Goal: Transaction & Acquisition: Book appointment/travel/reservation

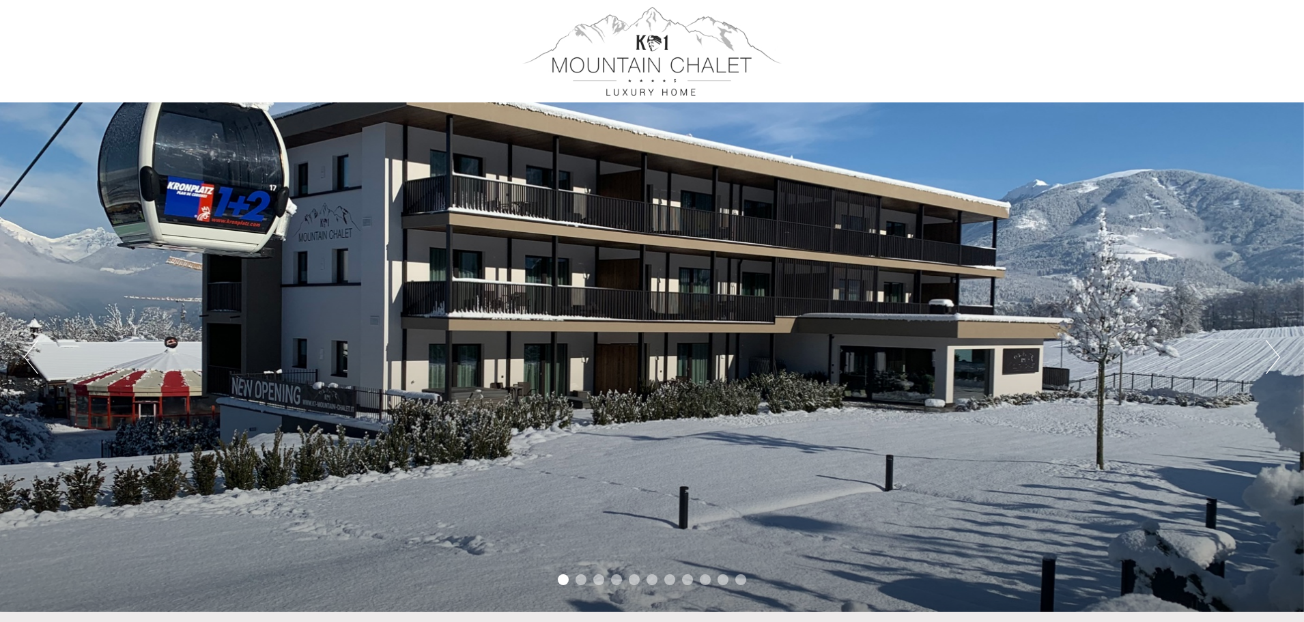
click at [1262, 363] on div "Previous Next 1 2 3 4 5 6 7 8 9 10 11" at bounding box center [652, 356] width 1304 height 509
click at [1271, 359] on button "Next" at bounding box center [1273, 357] width 14 height 34
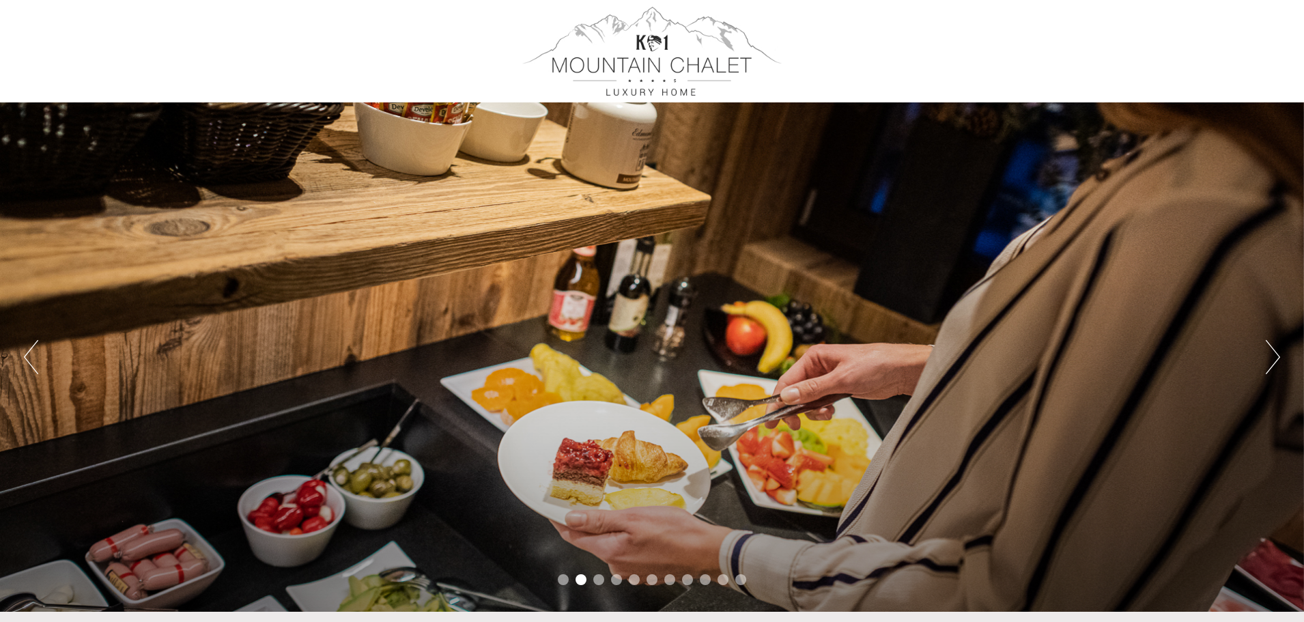
click at [1270, 358] on button "Next" at bounding box center [1273, 357] width 14 height 34
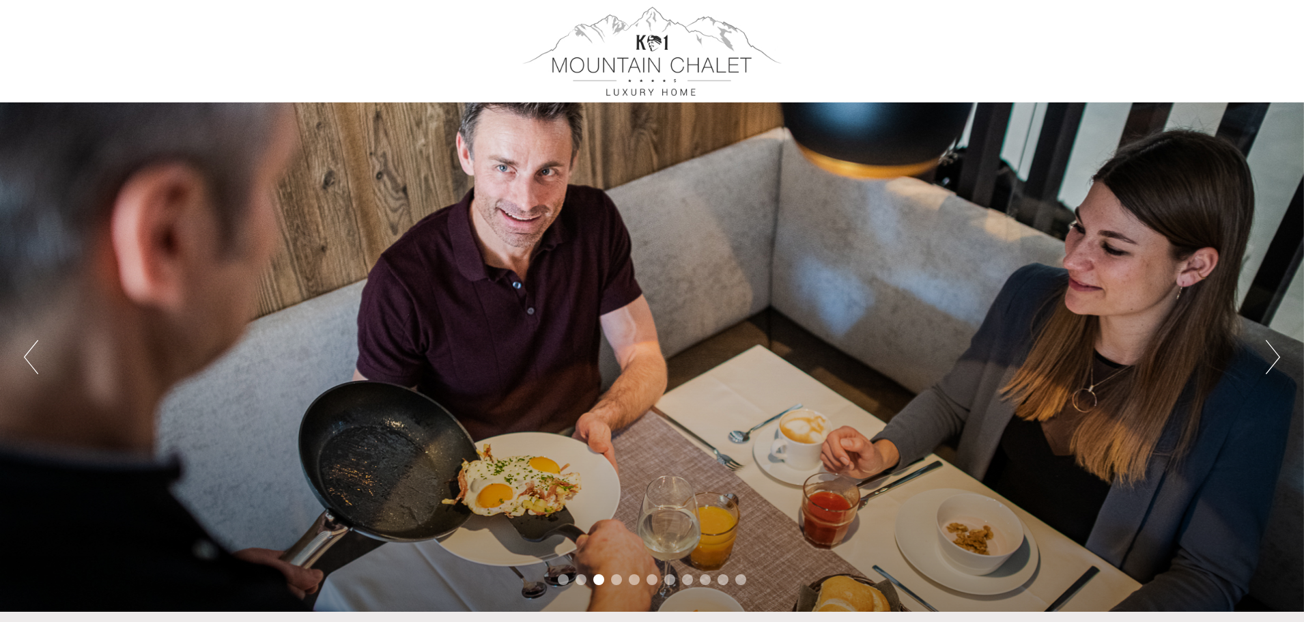
click at [1269, 358] on button "Next" at bounding box center [1273, 357] width 14 height 34
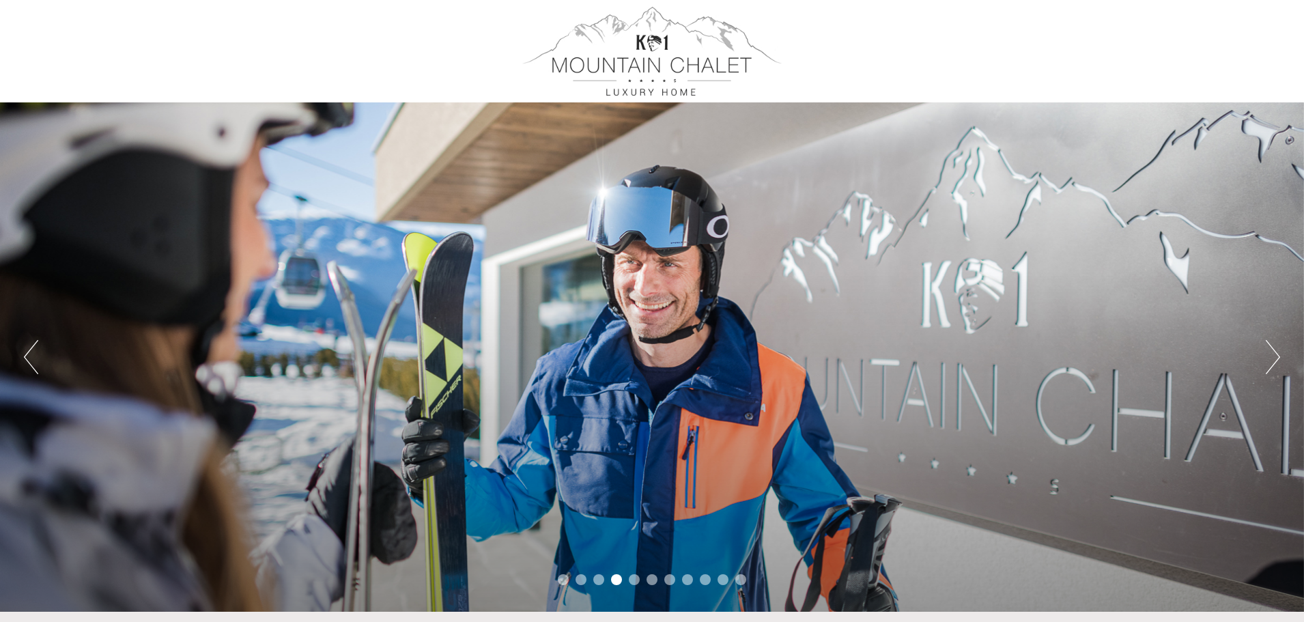
click at [1269, 358] on button "Next" at bounding box center [1273, 357] width 14 height 34
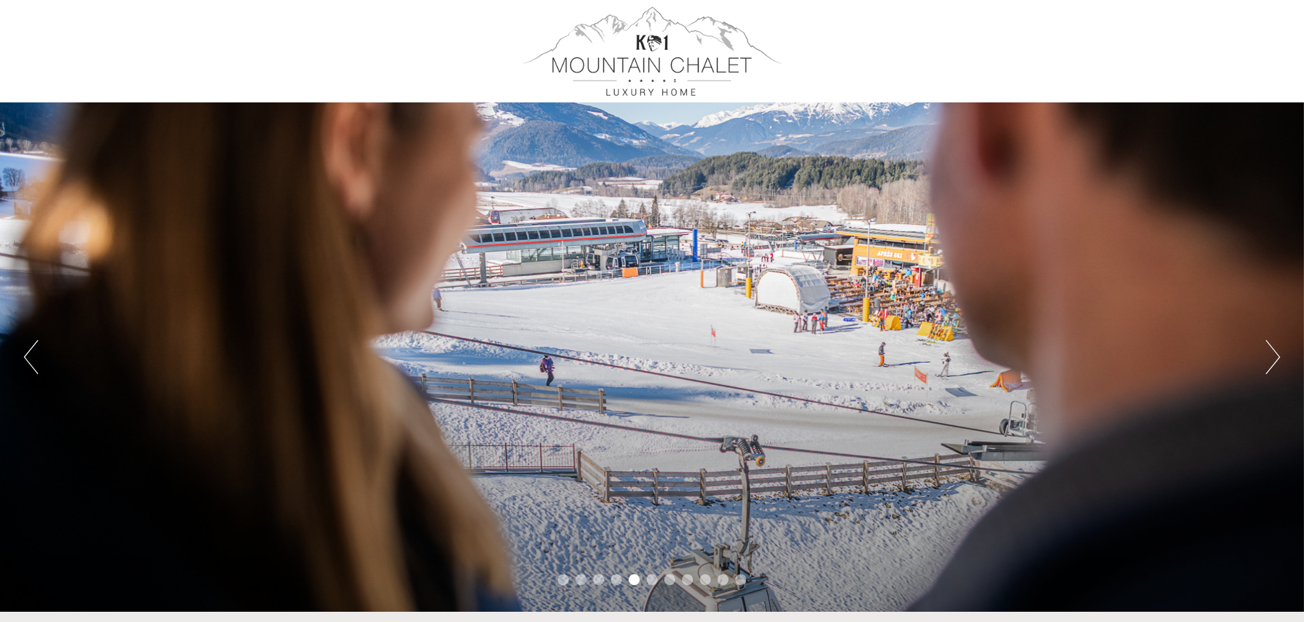
click at [1269, 358] on button "Next" at bounding box center [1273, 357] width 14 height 34
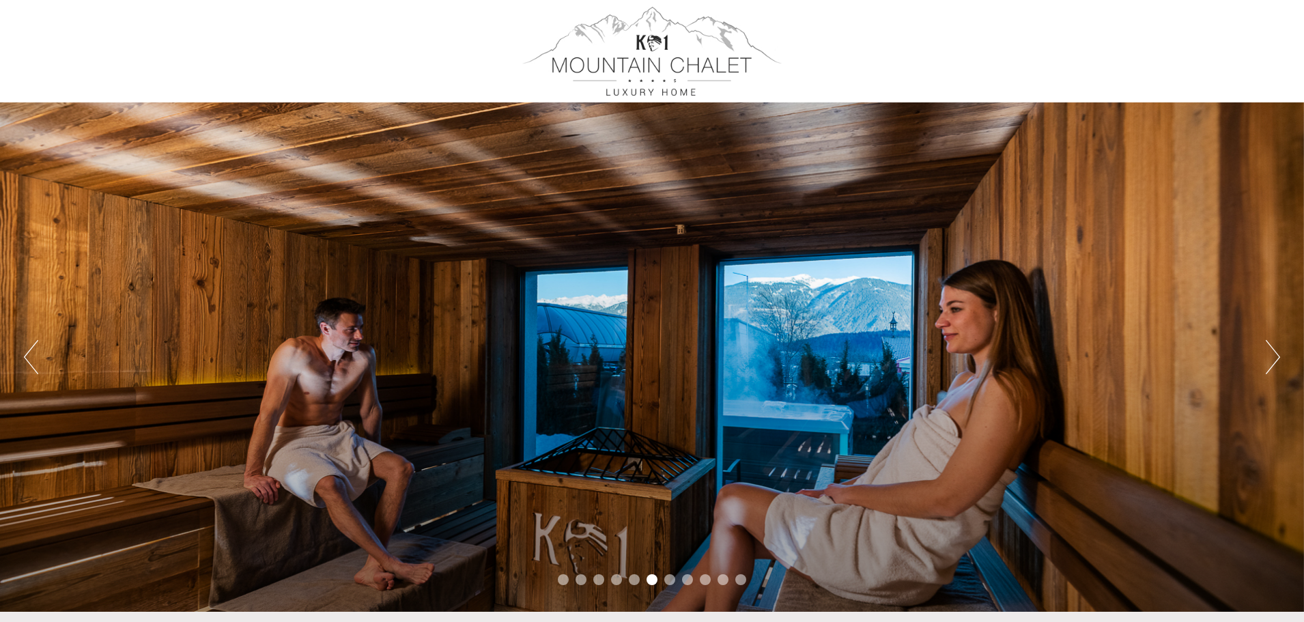
click at [1269, 358] on button "Next" at bounding box center [1273, 357] width 14 height 34
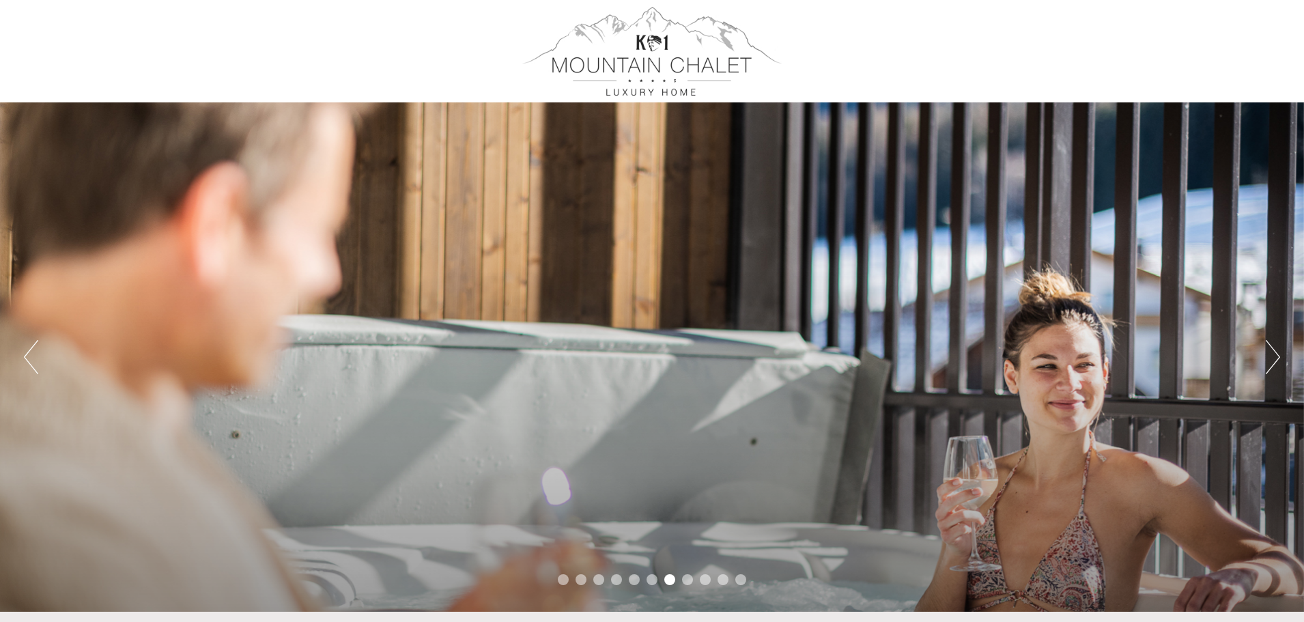
click at [1269, 358] on button "Next" at bounding box center [1273, 357] width 14 height 34
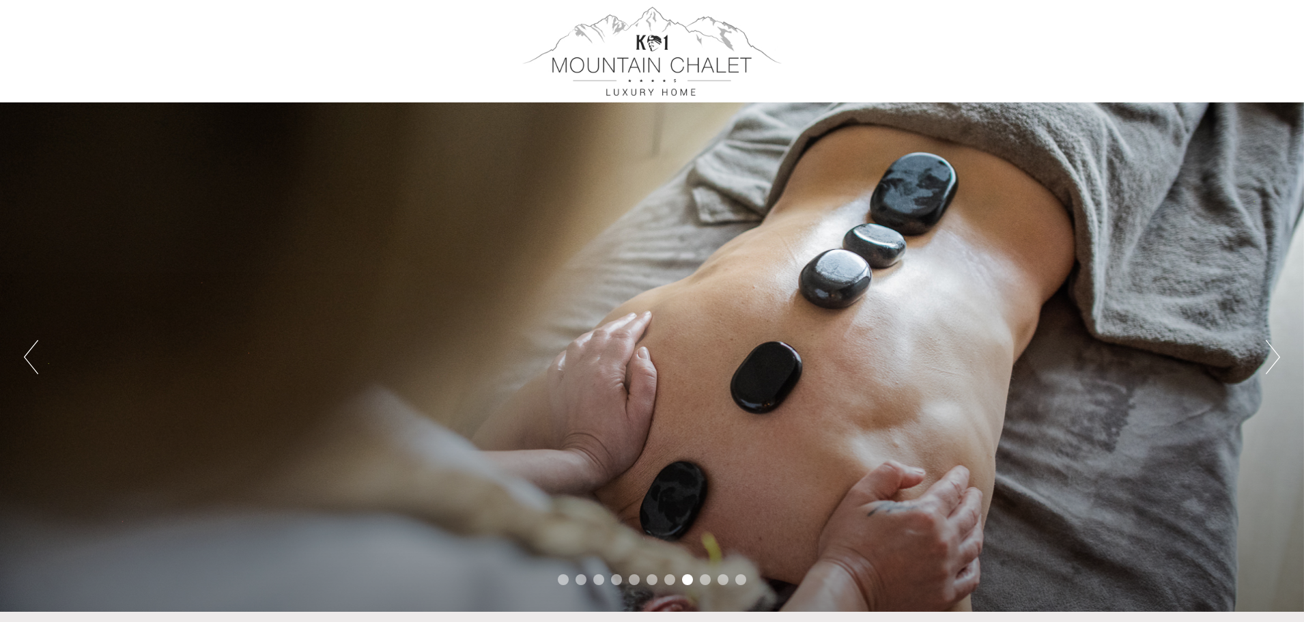
click at [1269, 358] on button "Next" at bounding box center [1273, 357] width 14 height 34
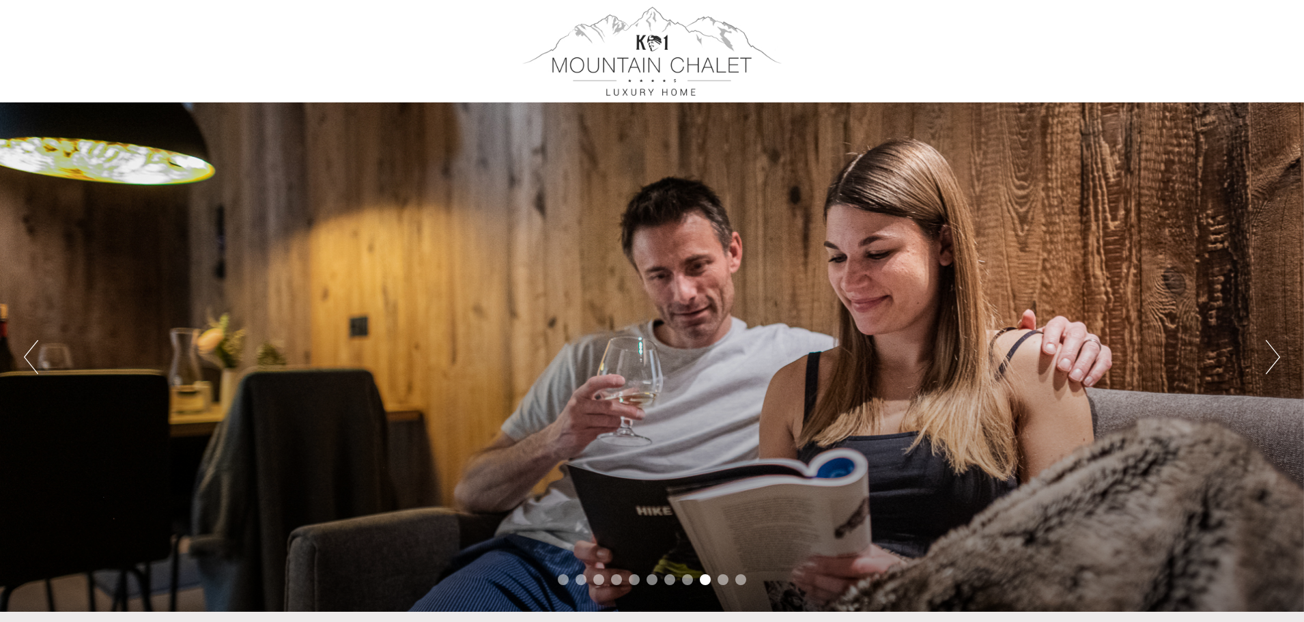
click at [1269, 358] on button "Next" at bounding box center [1273, 357] width 14 height 34
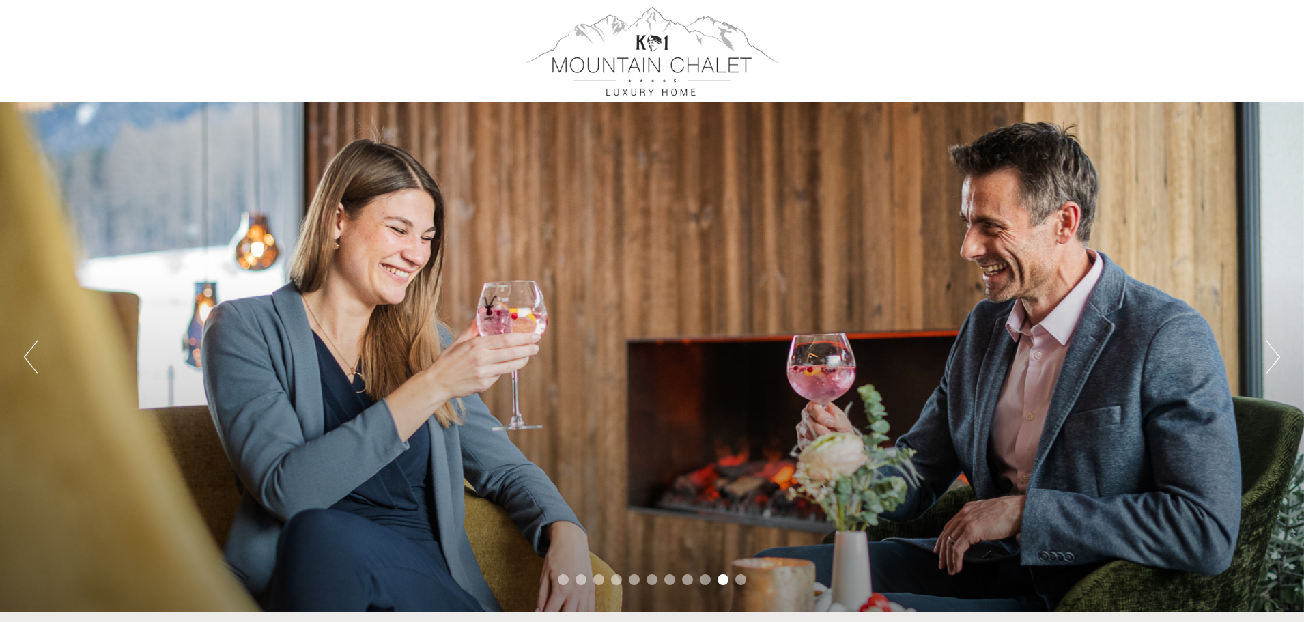
click at [1269, 358] on button "Next" at bounding box center [1273, 357] width 14 height 34
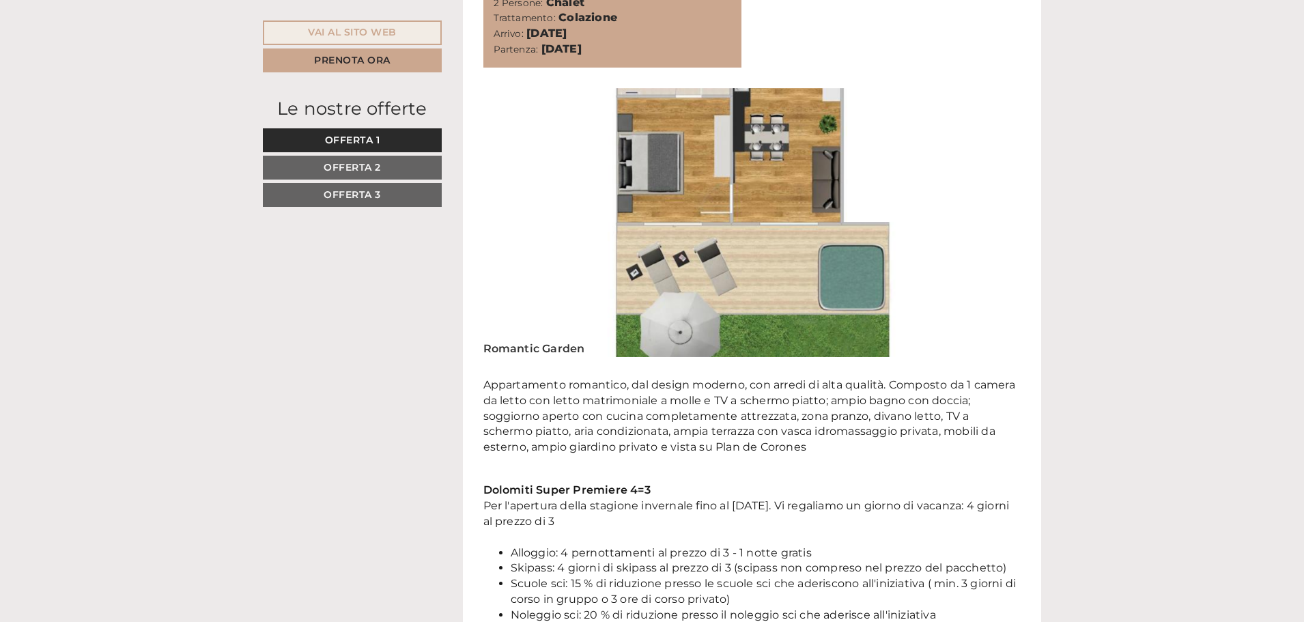
scroll to position [1021, 0]
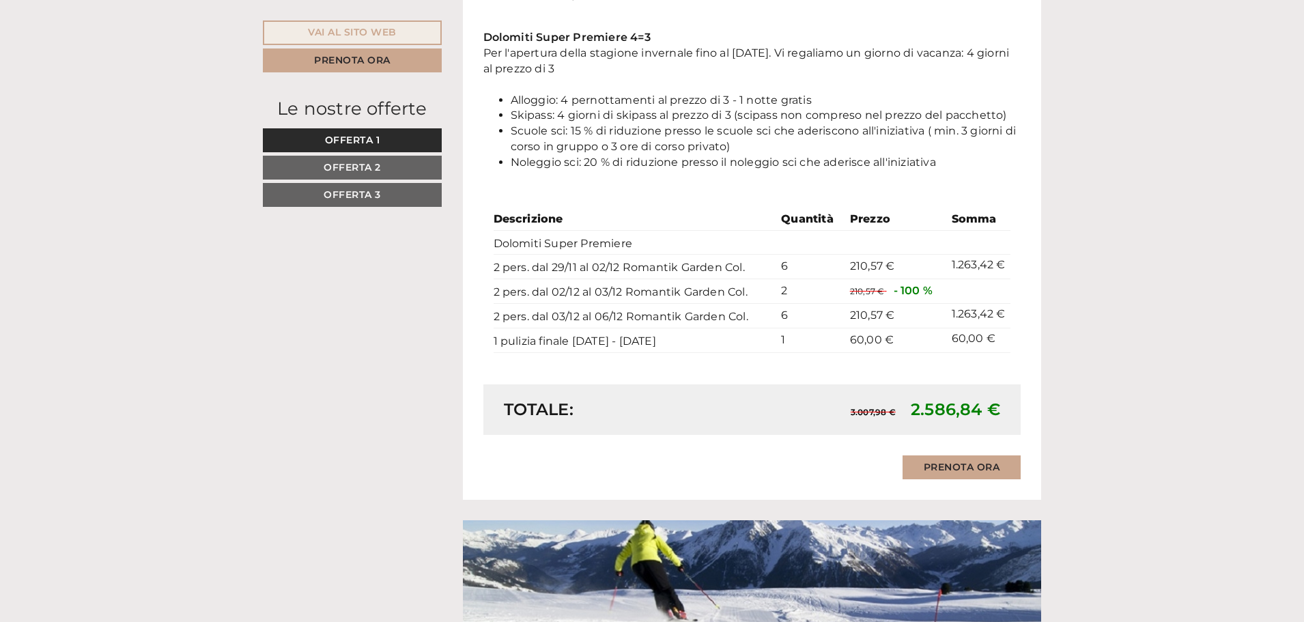
scroll to position [1366, 0]
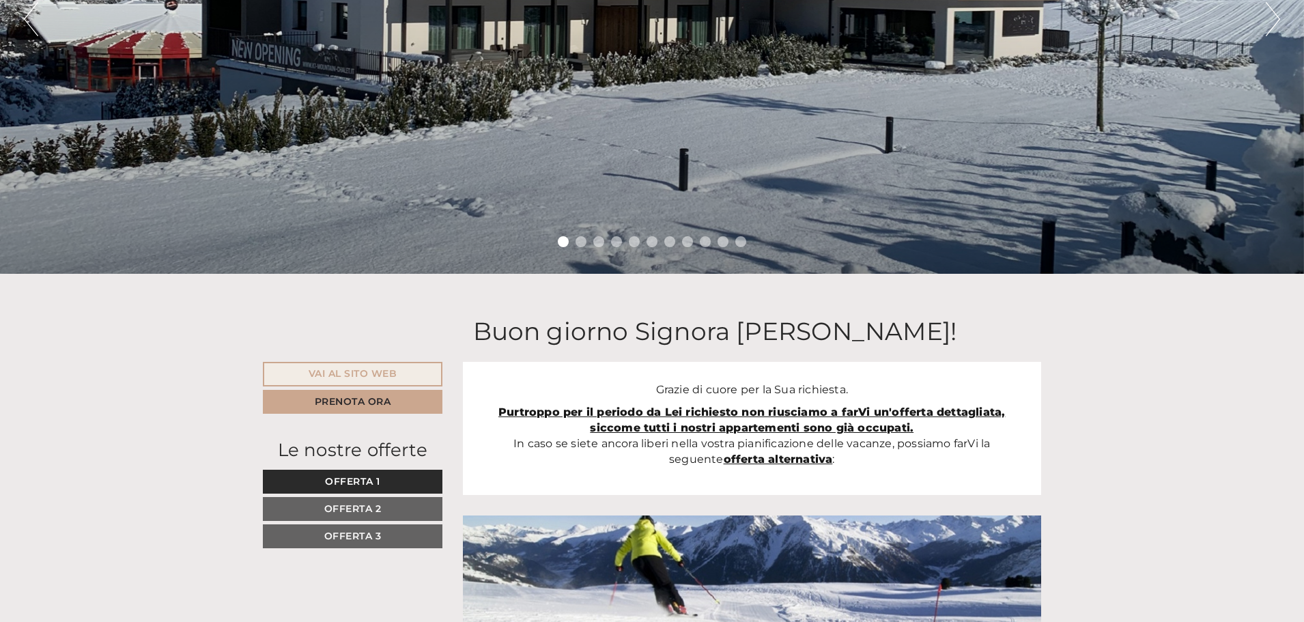
scroll to position [341, 0]
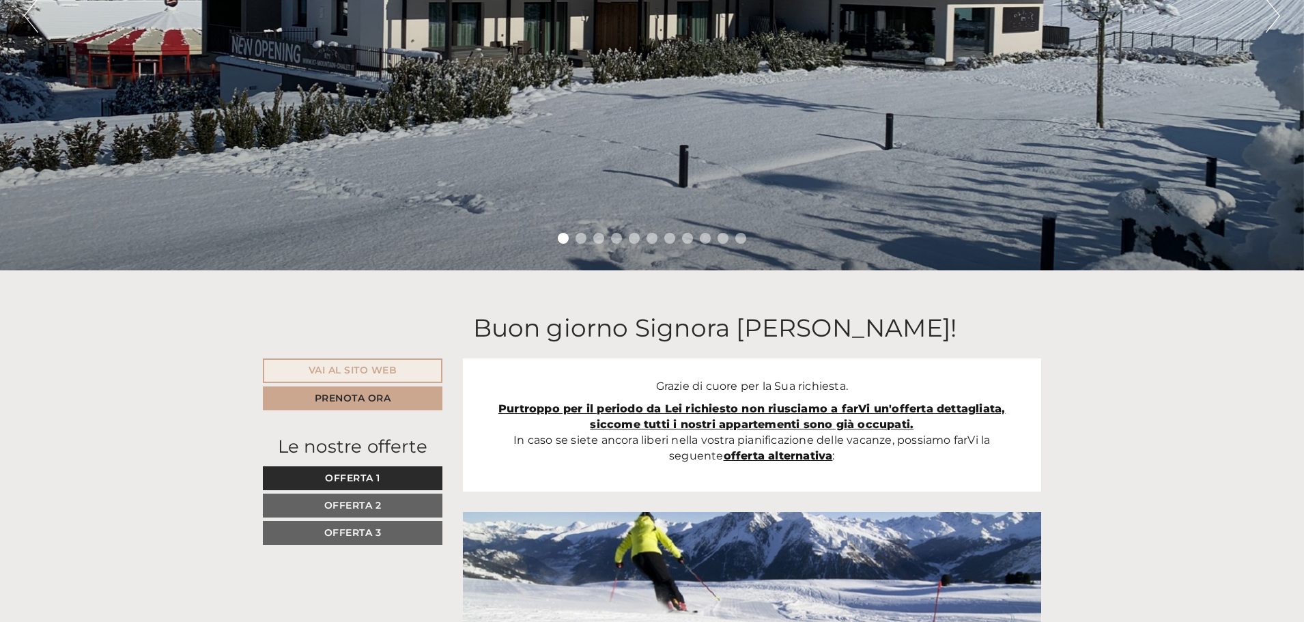
click at [367, 508] on span "Offerta 2" at bounding box center [352, 505] width 57 height 12
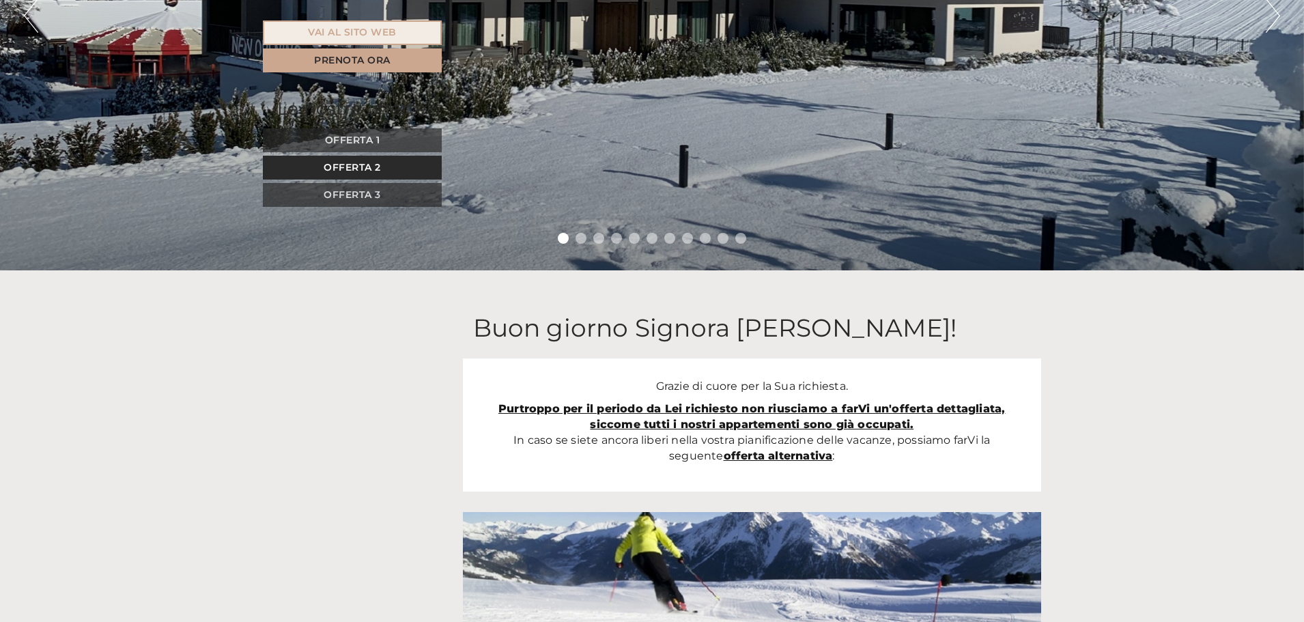
scroll to position [853, 0]
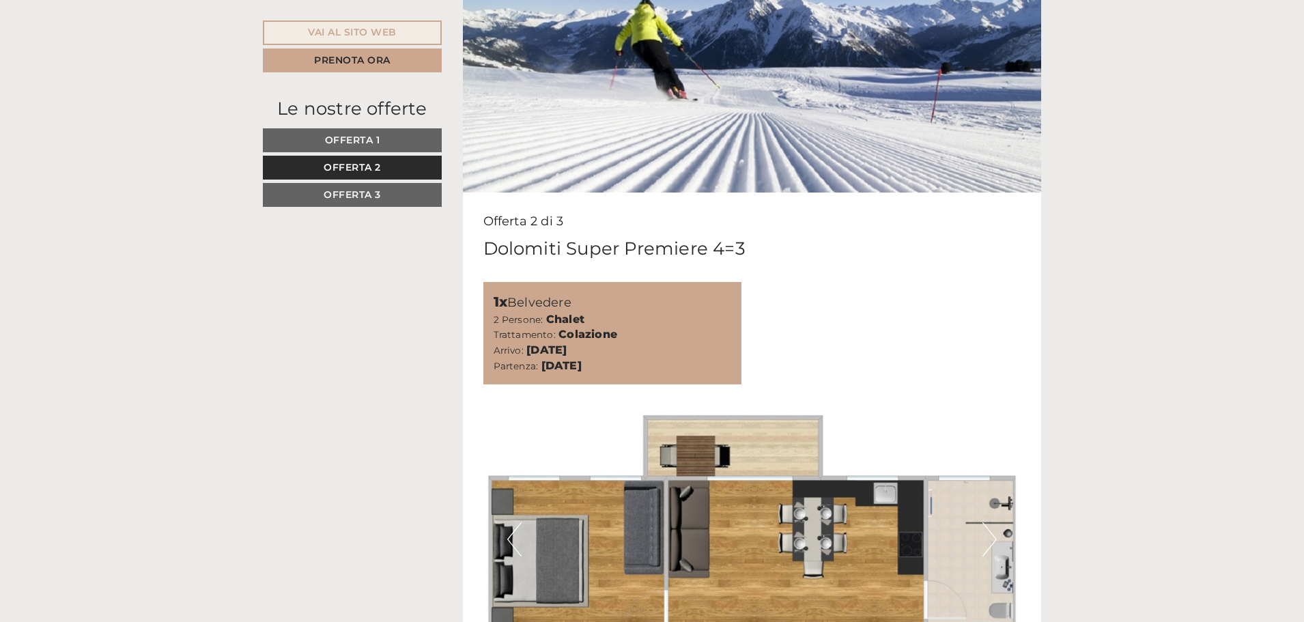
click at [363, 145] on span "Offerta 1" at bounding box center [352, 140] width 55 height 12
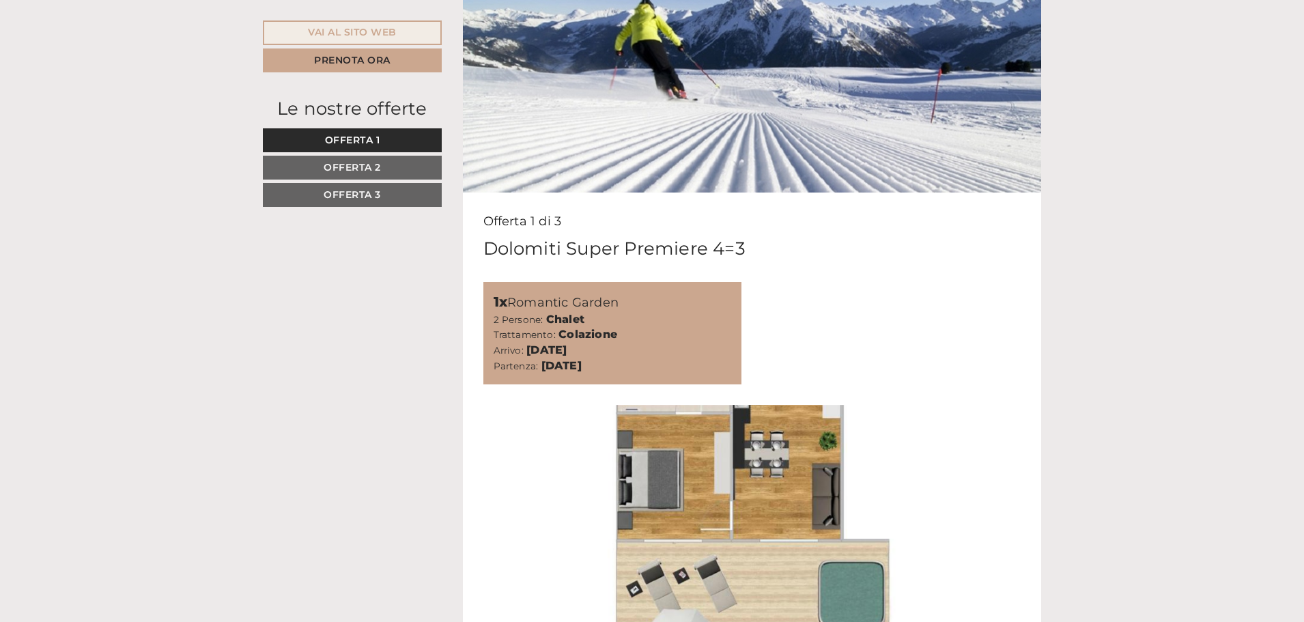
click at [388, 144] on link "Offerta 1" at bounding box center [352, 140] width 179 height 24
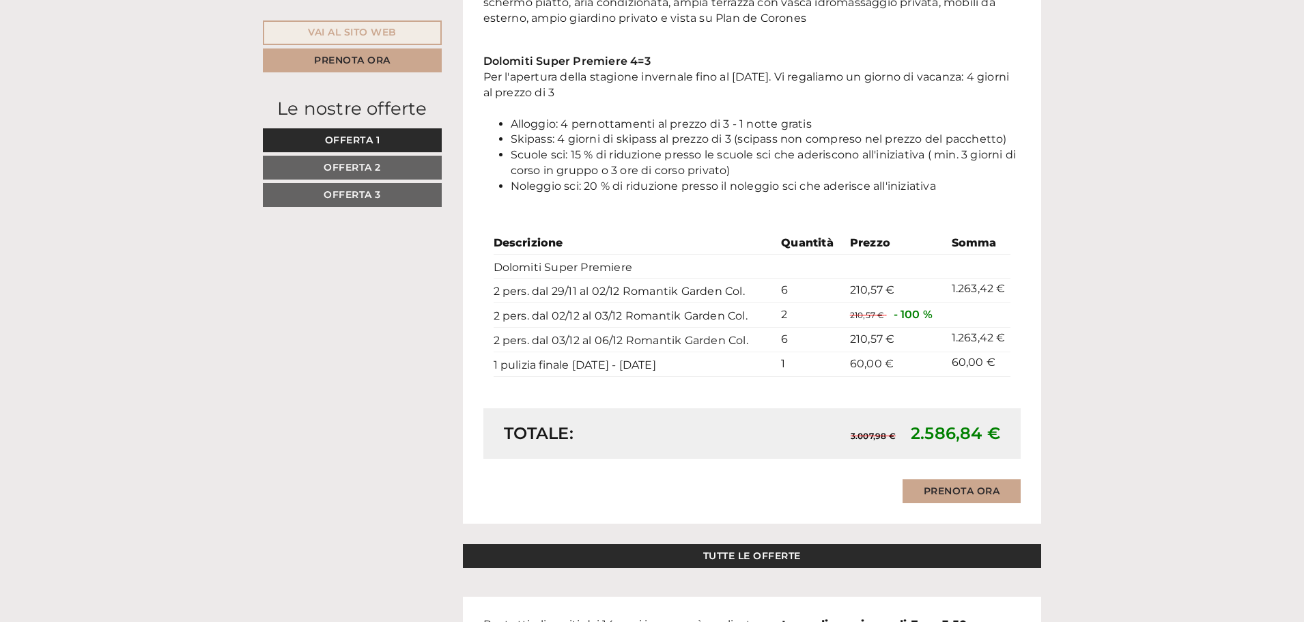
scroll to position [1605, 0]
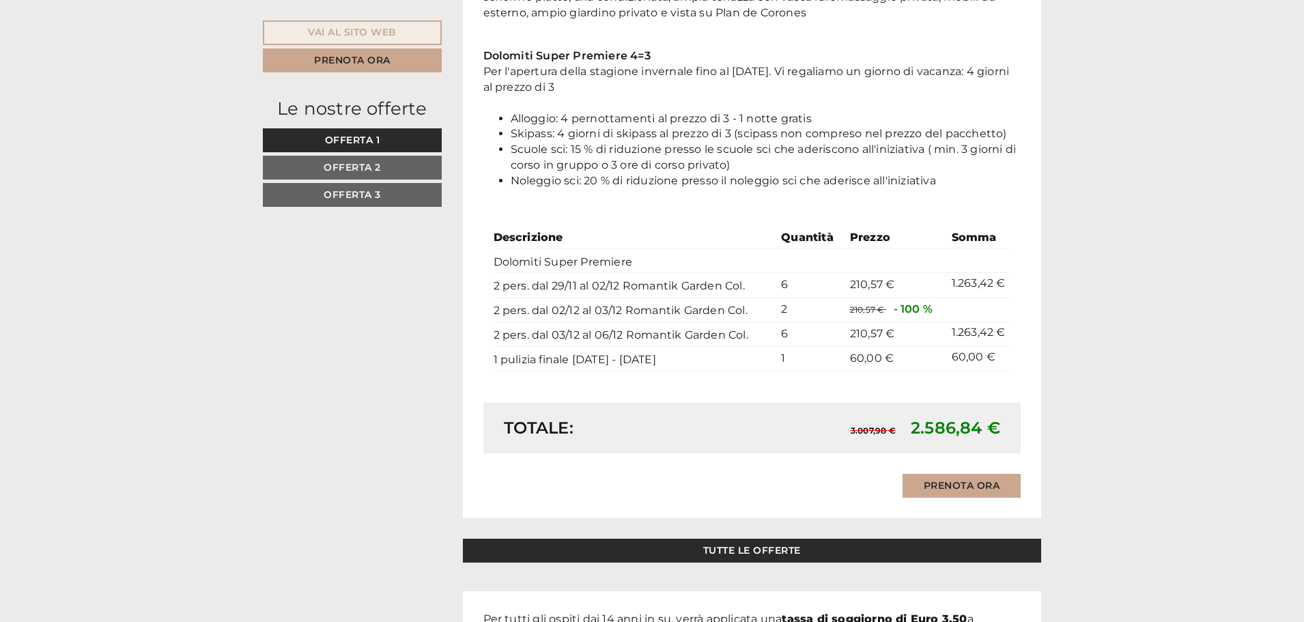
drag, startPoint x: 495, startPoint y: 338, endPoint x: 759, endPoint y: 343, distance: 263.6
click at [759, 343] on td "2 pers. dal 03/12 al 06/12 Romantik Garden Col." at bounding box center [635, 334] width 283 height 25
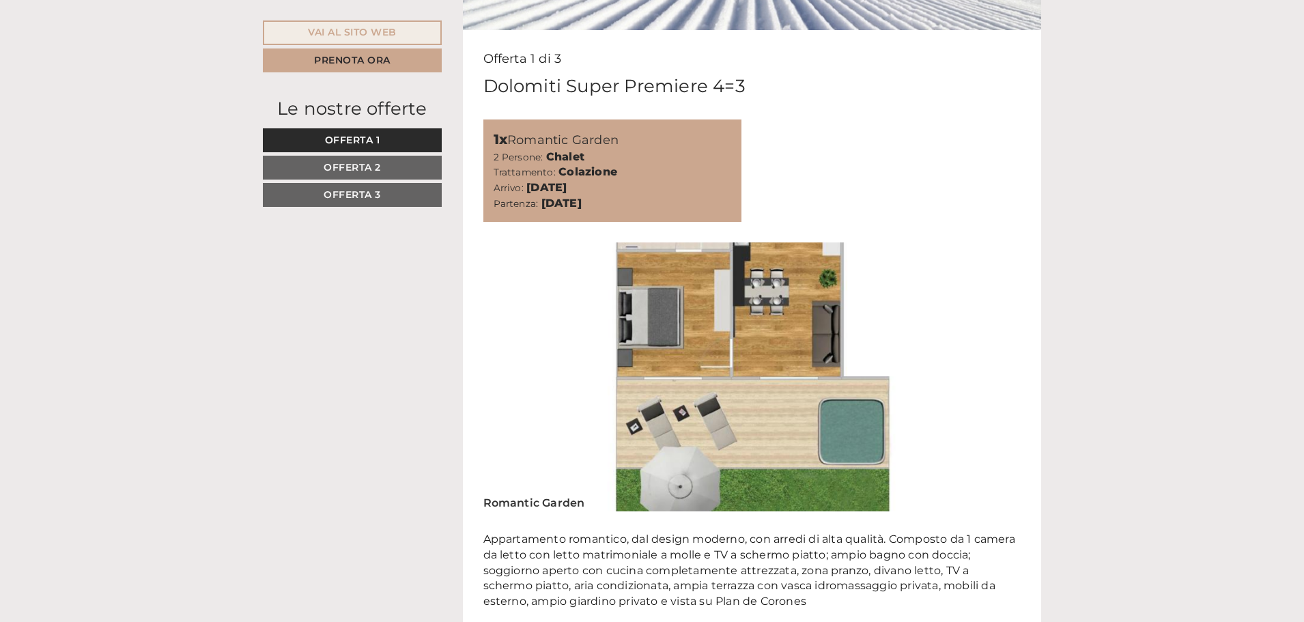
scroll to position [717, 0]
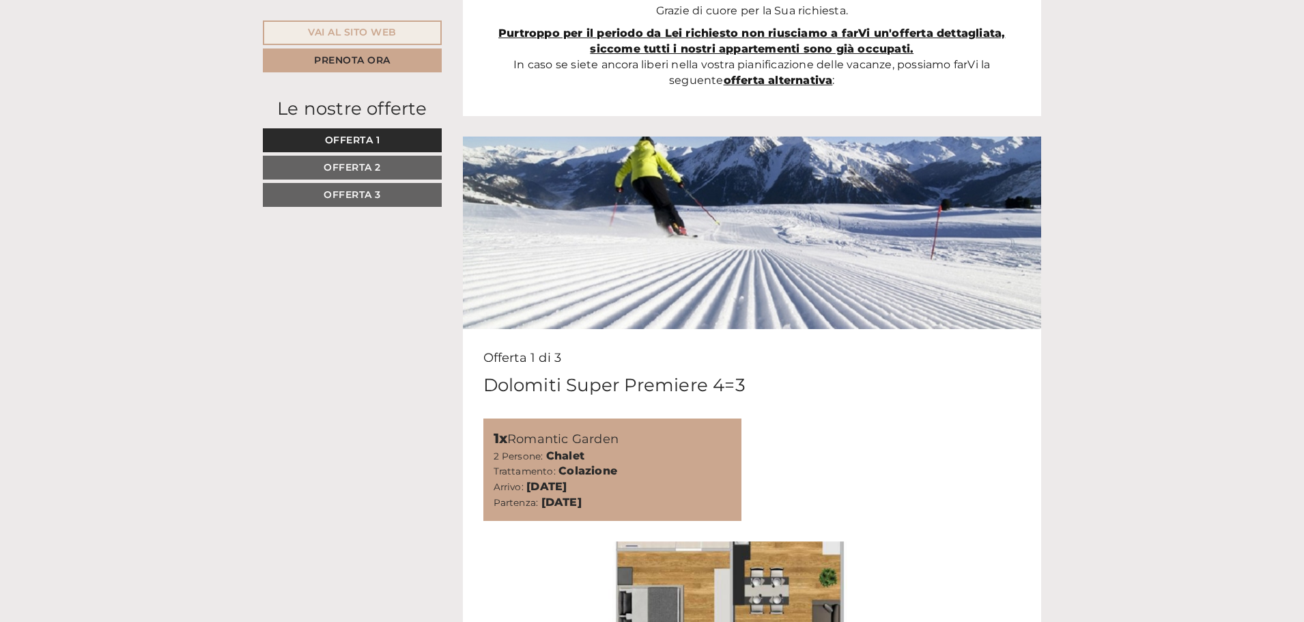
click at [851, 379] on div "Dolomiti Super Premiere 4=3" at bounding box center [752, 385] width 538 height 25
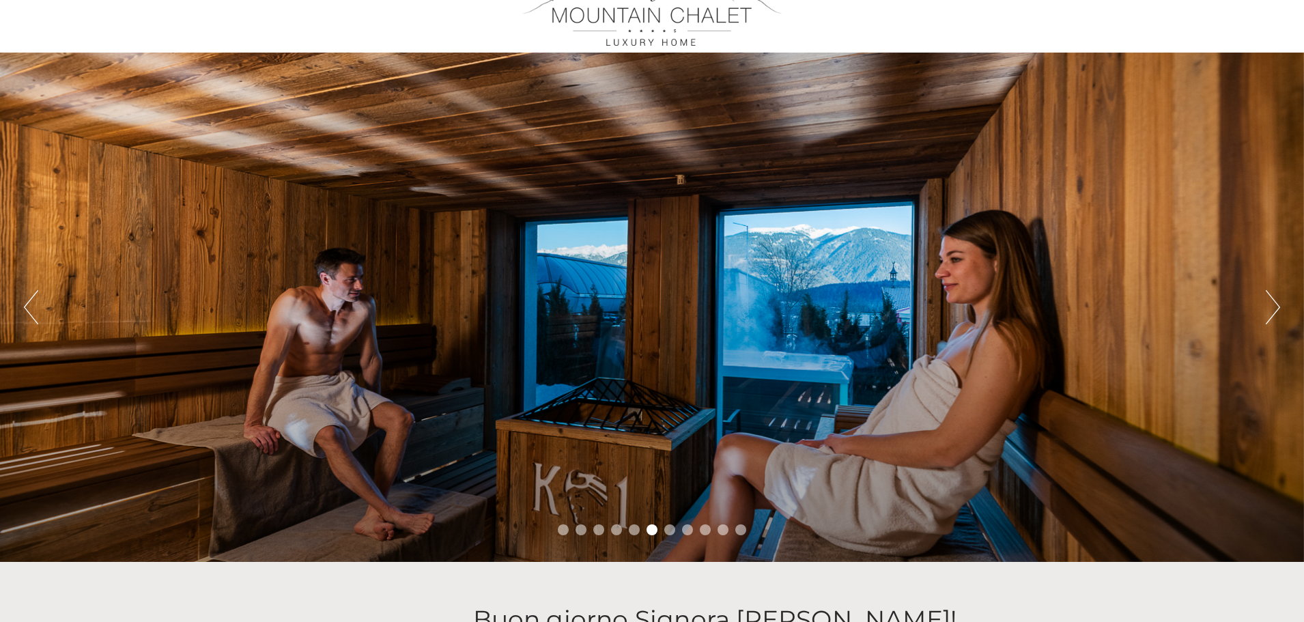
scroll to position [34, 0]
